Goal: Find specific page/section: Find specific page/section

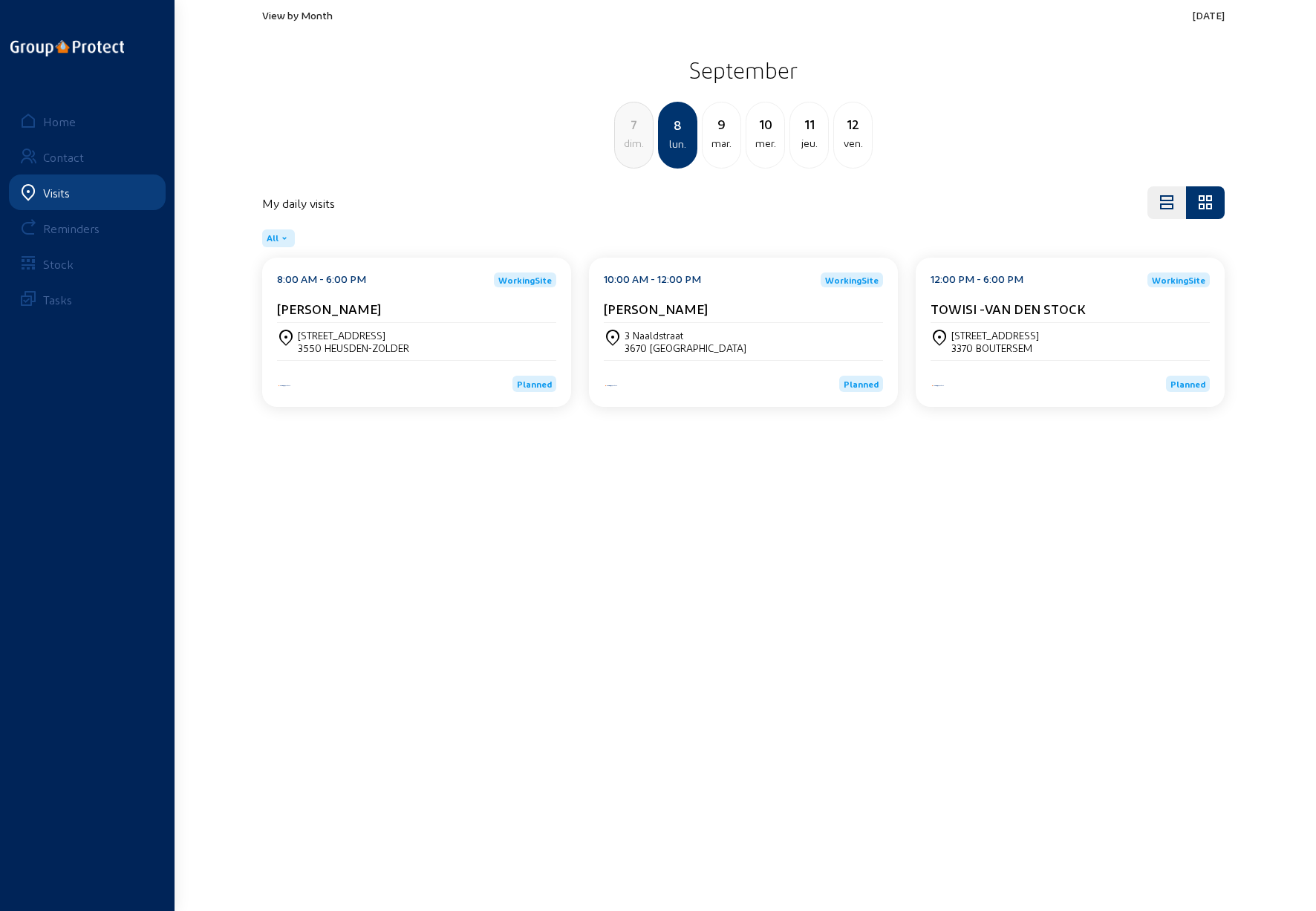
drag, startPoint x: 652, startPoint y: 0, endPoint x: 943, endPoint y: 36, distance: 293.2
click at [943, 36] on div "View by Month [DATE] [DATE] dim. 8 lun. [DATE] mer. 11 jeu. 12 ven." at bounding box center [742, 88] width 980 height 177
click at [706, 574] on main "View by Month [DATE] [DATE] dim. 8 lun. [DATE] mer. 11 jeu. 12 ven. My daily vi…" at bounding box center [658, 433] width 1316 height 866
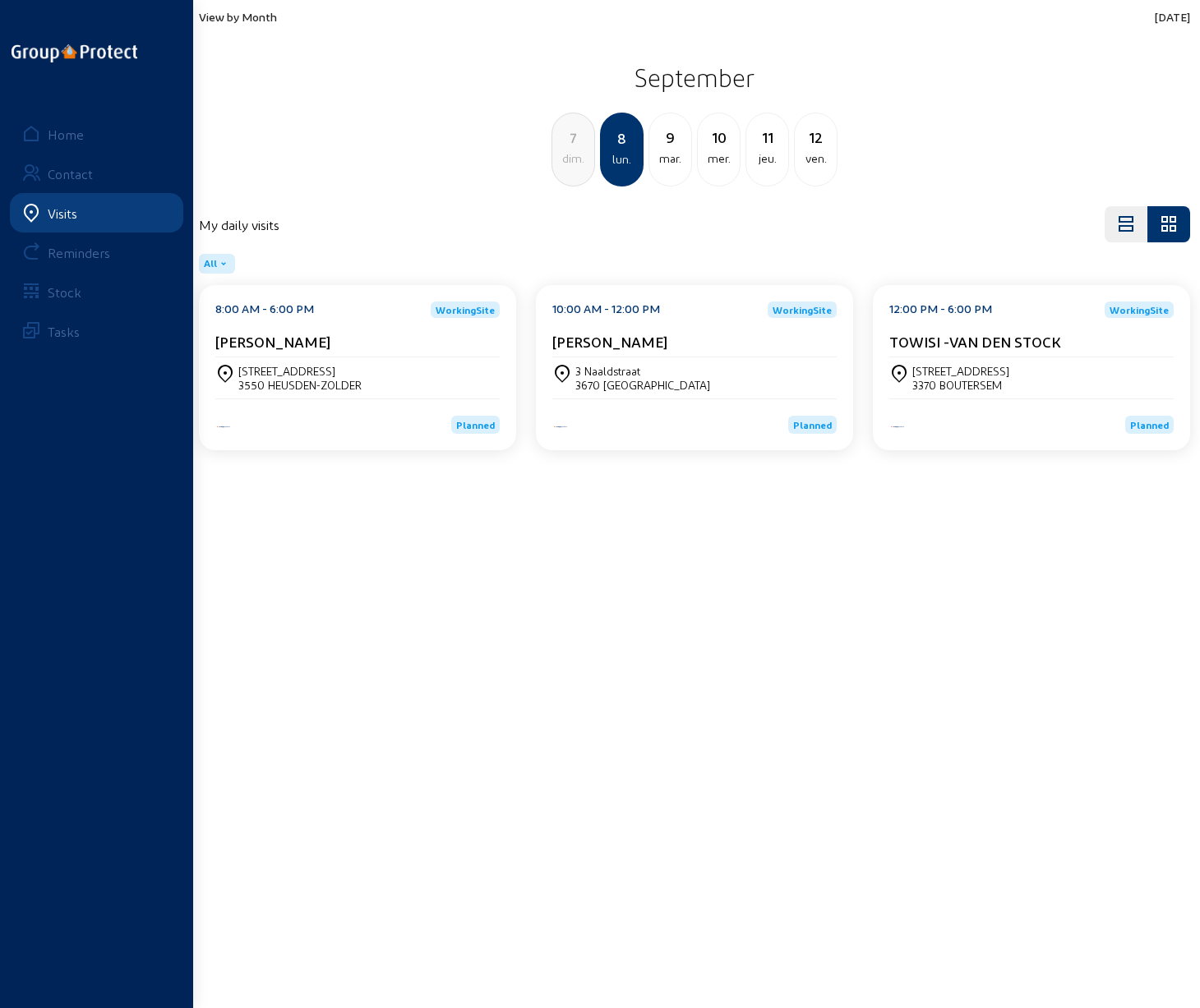
click at [505, 589] on main "View by Month [DATE] [DATE] dim. 8 lun. [DATE] mer. 11 jeu. 12 ven. My daily vi…" at bounding box center [600, 479] width 1200 height 959
click at [572, 152] on div "dim." at bounding box center [573, 158] width 42 height 20
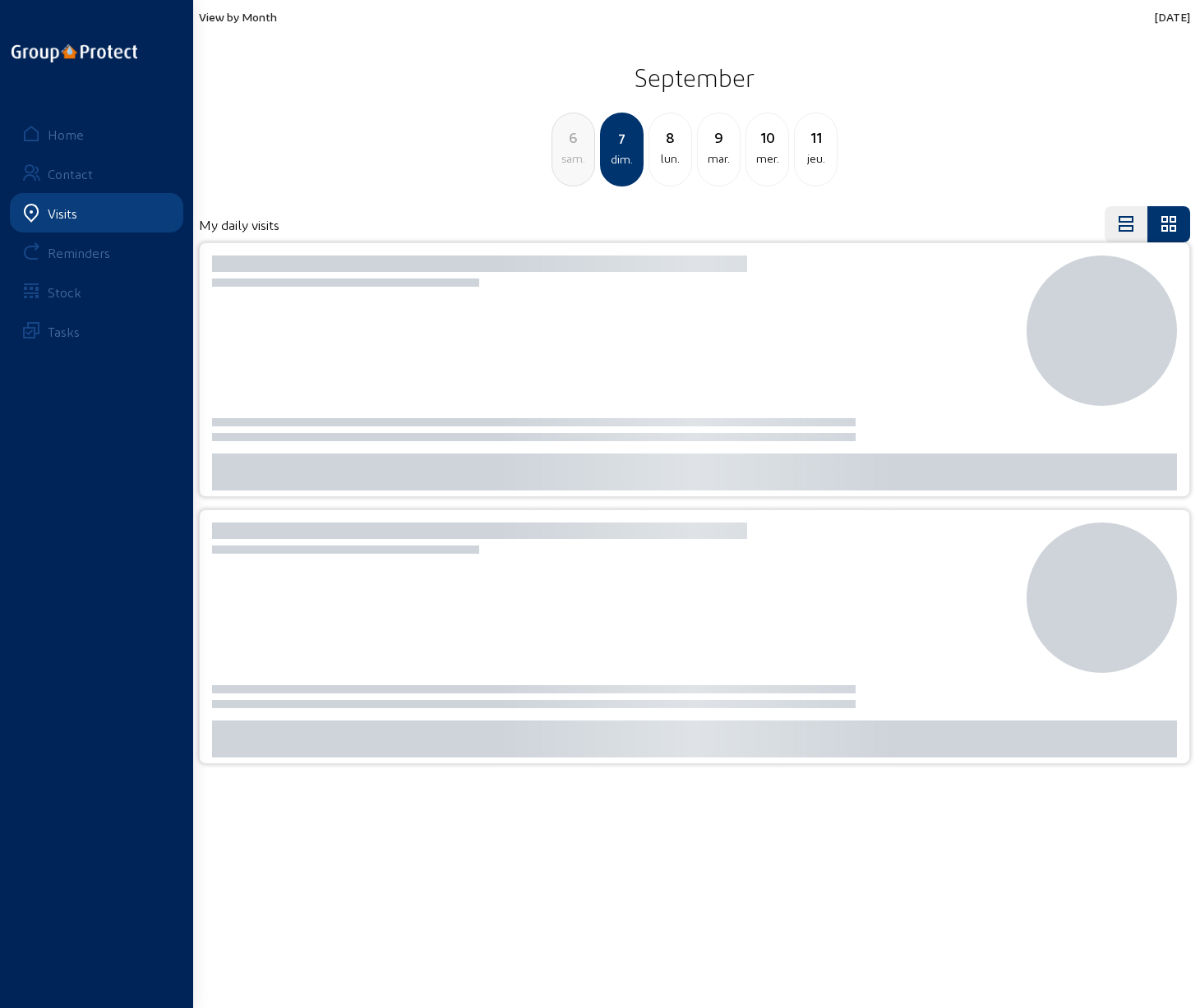
click at [570, 144] on div "6" at bounding box center [573, 137] width 42 height 23
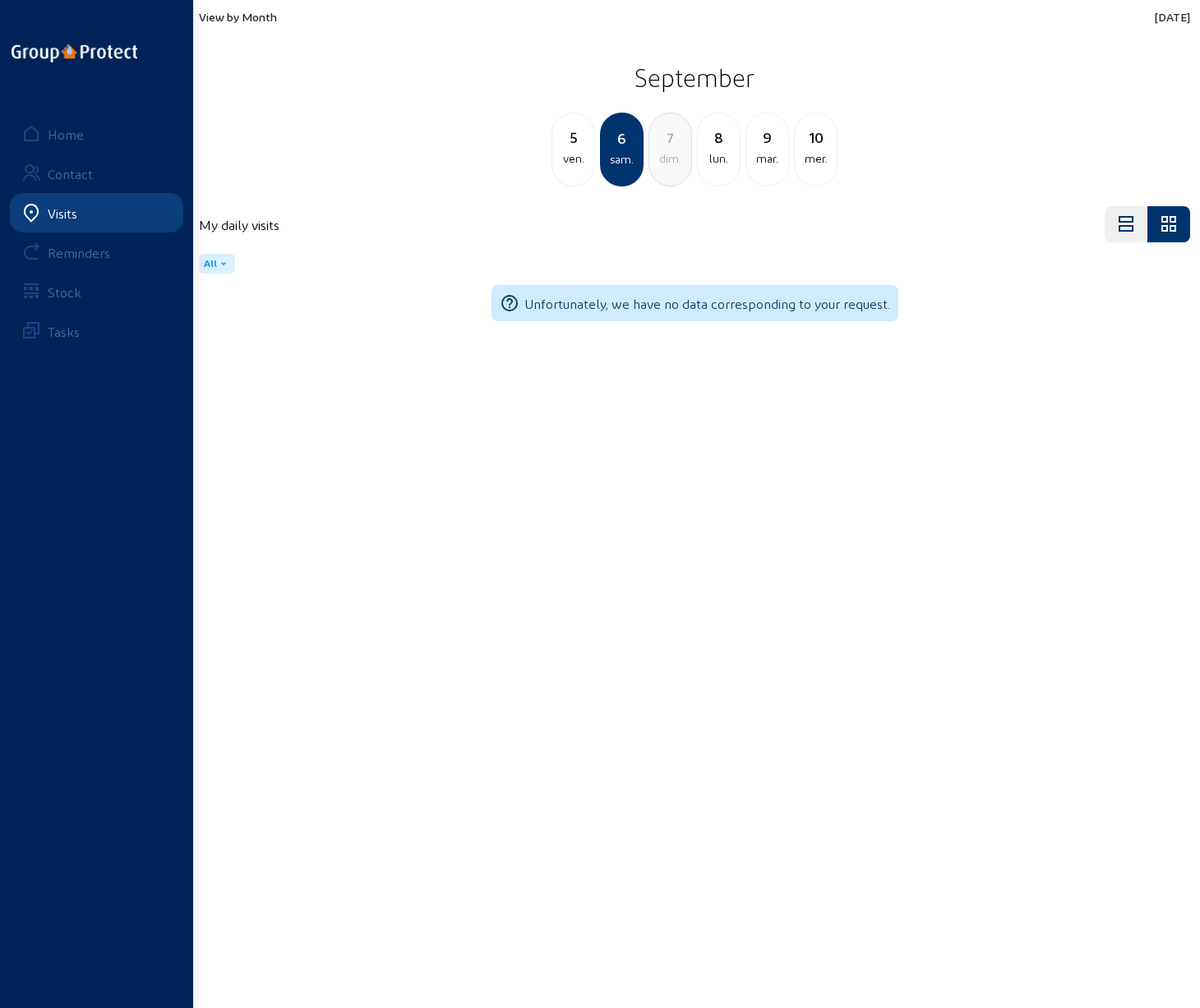
click at [570, 149] on div "ven." at bounding box center [573, 158] width 42 height 20
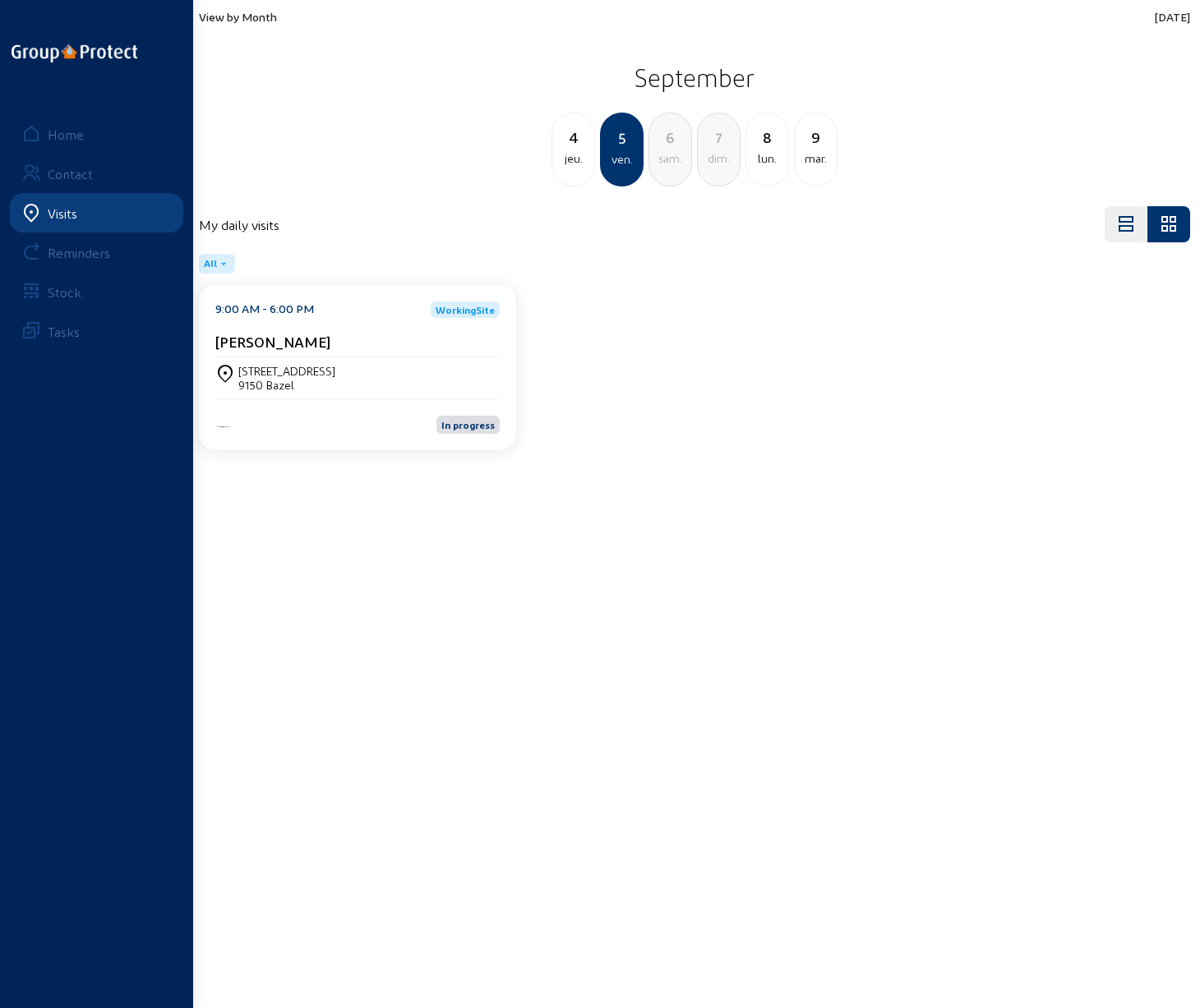
click at [571, 150] on div "jeu." at bounding box center [573, 158] width 42 height 20
